Goal: Understand process/instructions: Learn how to perform a task or action

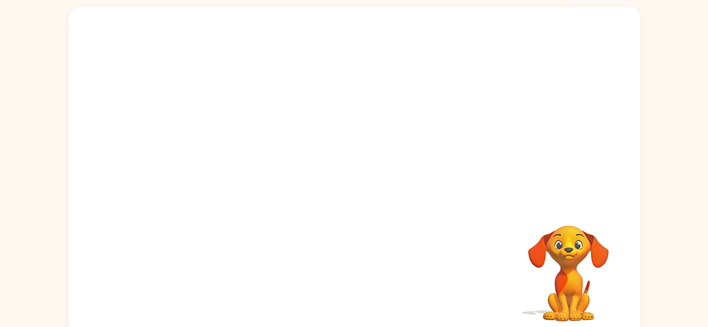
scroll to position [70, 0]
click at [196, 53] on div at bounding box center [355, 103] width 572 height 194
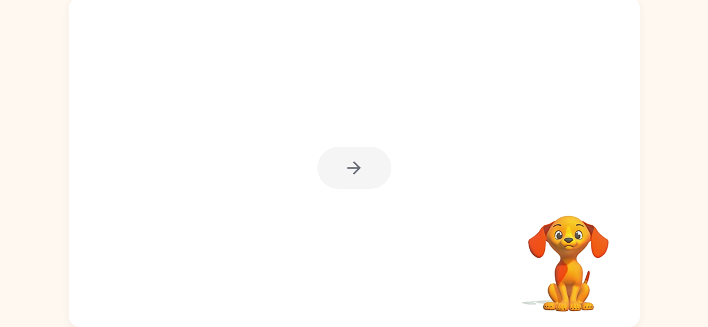
scroll to position [79, 0]
click at [363, 179] on div at bounding box center [355, 168] width 74 height 42
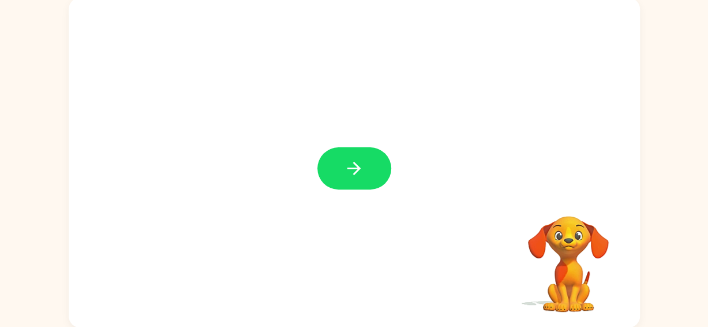
click at [351, 173] on icon "button" at bounding box center [354, 168] width 20 height 20
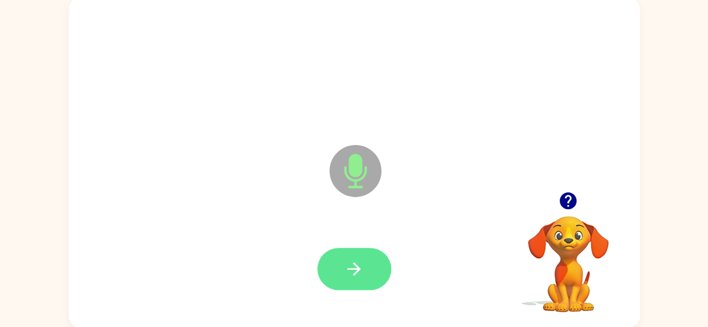
drag, startPoint x: 351, startPoint y: 173, endPoint x: 361, endPoint y: 278, distance: 106.2
click at [361, 278] on div "Microphone The Microphone is here when it is your turn to talk" at bounding box center [355, 163] width 572 height 330
click at [361, 278] on button "button" at bounding box center [355, 269] width 74 height 42
click at [357, 256] on button "button" at bounding box center [355, 269] width 74 height 42
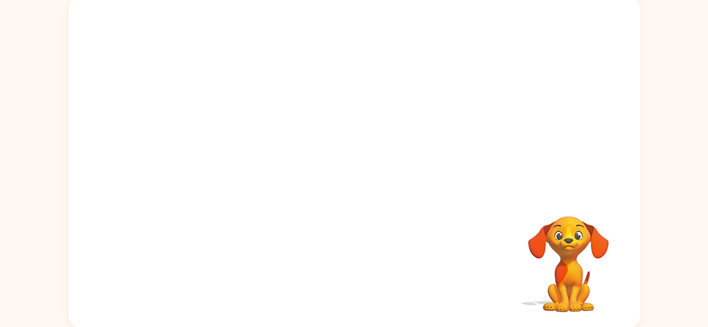
scroll to position [79, 0]
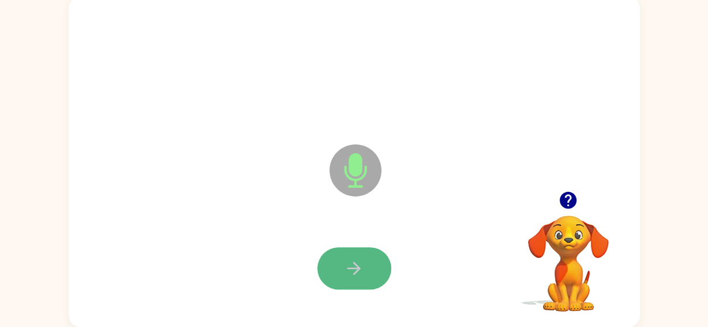
click at [358, 285] on button "button" at bounding box center [355, 268] width 74 height 42
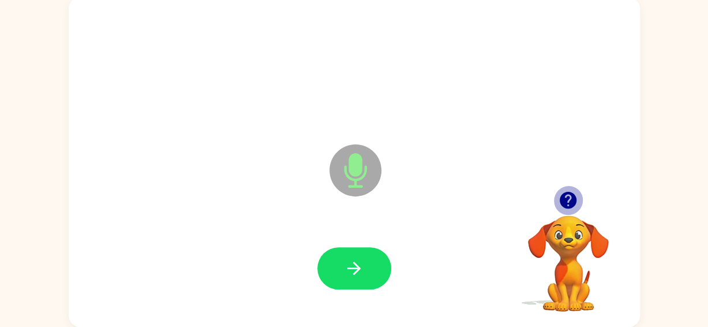
click at [571, 196] on icon "button" at bounding box center [568, 200] width 20 height 20
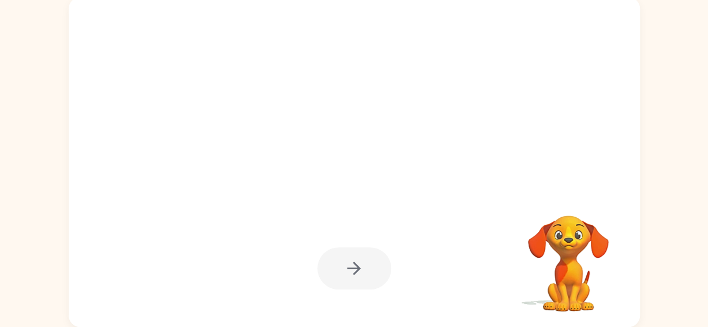
click at [568, 197] on div at bounding box center [355, 162] width 572 height 330
